Goal: Find contact information: Find contact information

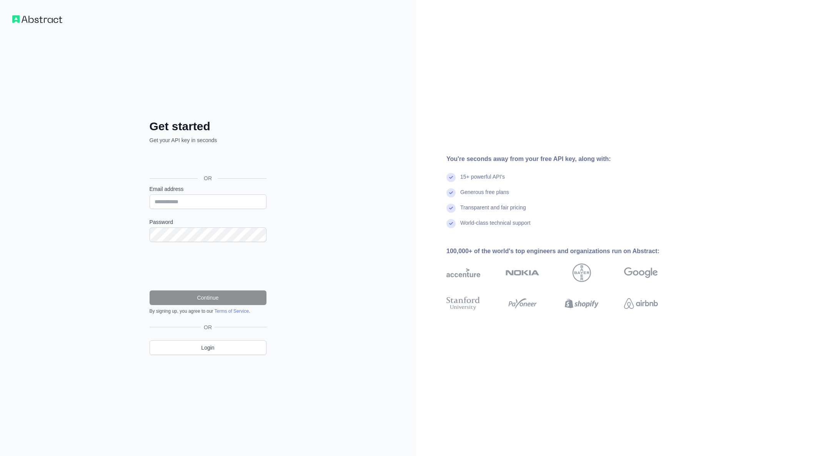
click at [153, 130] on h2 "Get started" at bounding box center [208, 127] width 117 height 14
drag, startPoint x: 0, startPoint y: 0, endPoint x: 235, endPoint y: 144, distance: 275.7
click at [235, 144] on div "Get started Get your API key in seconds OR Email address Password Continue By s…" at bounding box center [208, 244] width 148 height 248
click at [265, 126] on h2 "Get started" at bounding box center [208, 127] width 117 height 14
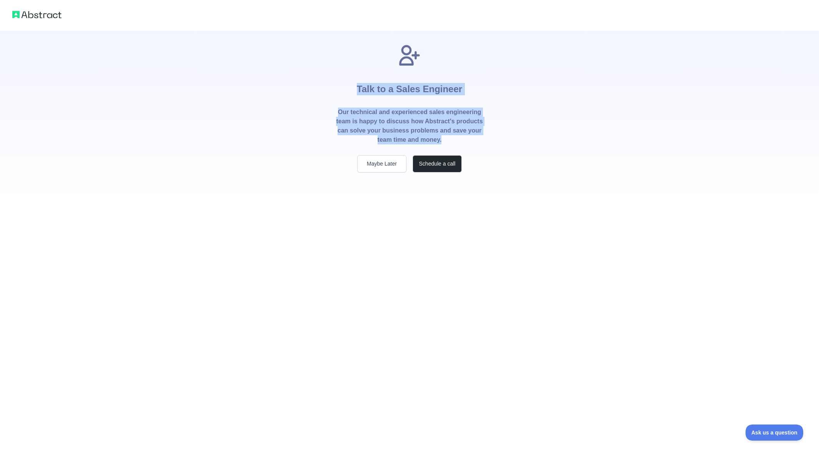
drag, startPoint x: 464, startPoint y: 138, endPoint x: 327, endPoint y: 76, distance: 150.5
click at [327, 76] on div "Talk to a Sales Engineer Our technical and experienced sales engineering team i…" at bounding box center [409, 108] width 172 height 130
click at [182, 99] on div "Talk to a Sales Engineer Our technical and experienced sales engineering team i…" at bounding box center [409, 101] width 819 height 203
click at [391, 104] on h1 "Talk to a Sales Engineer" at bounding box center [409, 88] width 105 height 40
